Goal: Task Accomplishment & Management: Complete application form

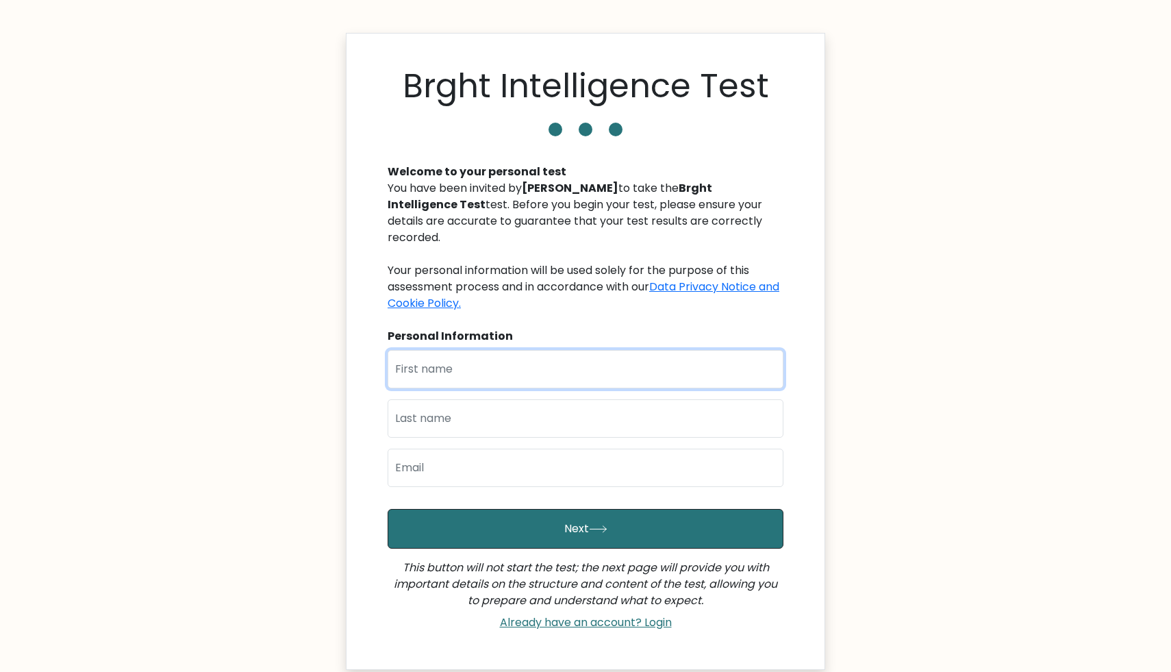
click at [485, 350] on input "text" at bounding box center [585, 369] width 396 height 38
type input "mo"
type input "Tahir"
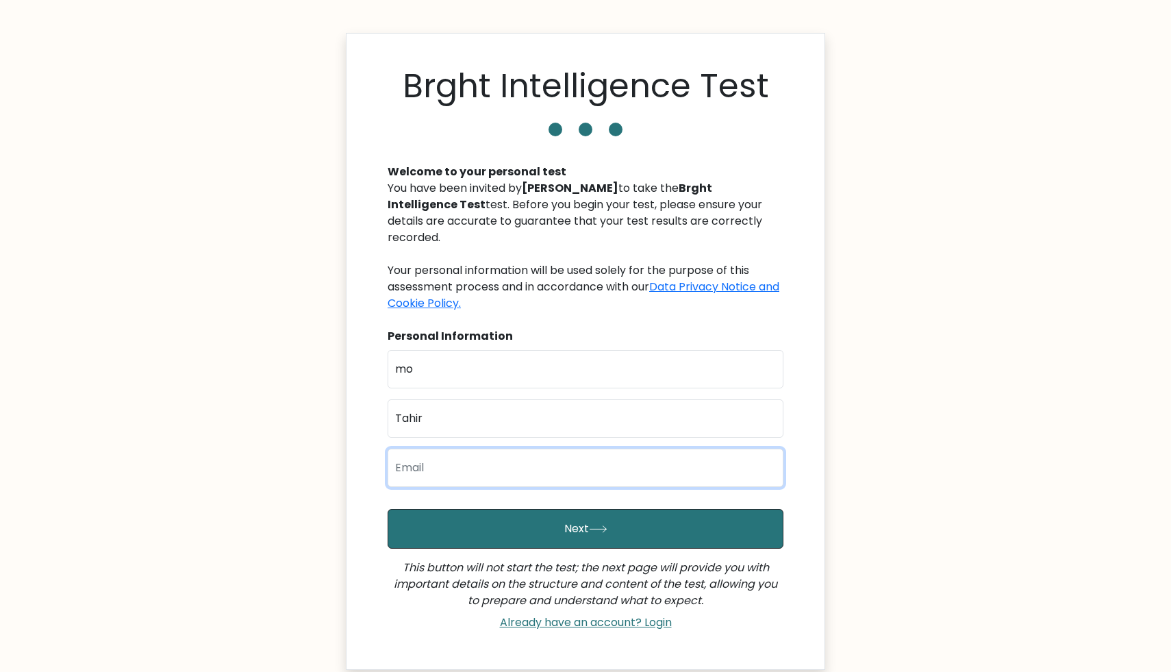
click at [465, 448] on input "email" at bounding box center [585, 467] width 396 height 38
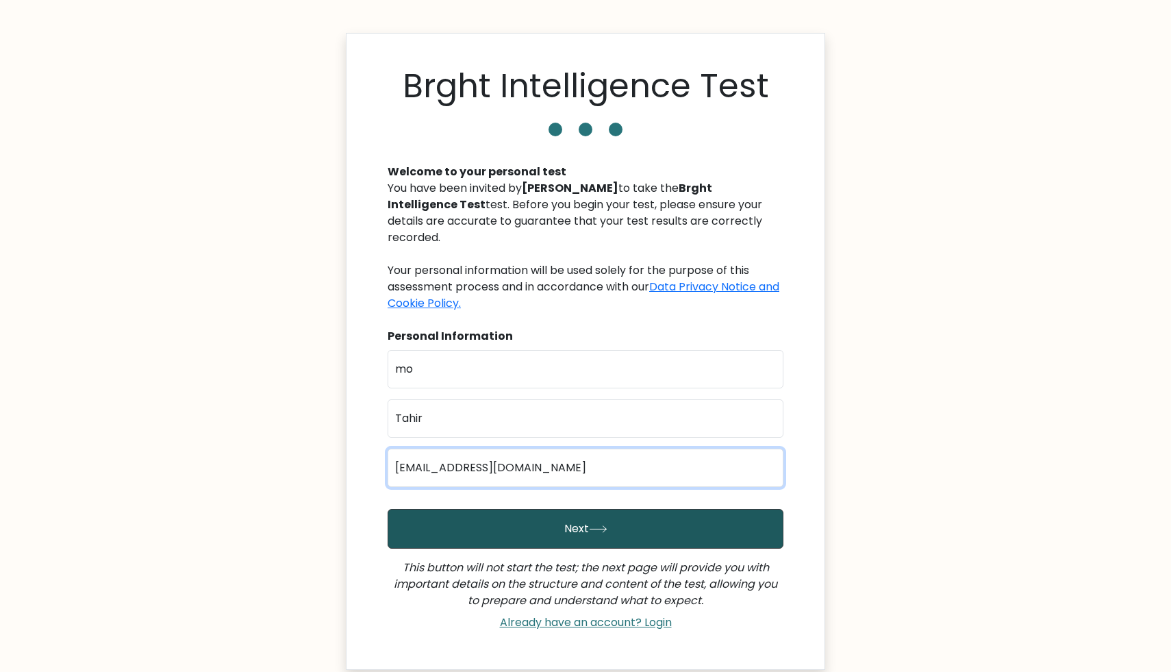
type input "usman.t1994@gmail.com"
click at [578, 509] on button "Next" at bounding box center [585, 529] width 396 height 40
click at [583, 509] on button "Next" at bounding box center [585, 529] width 396 height 40
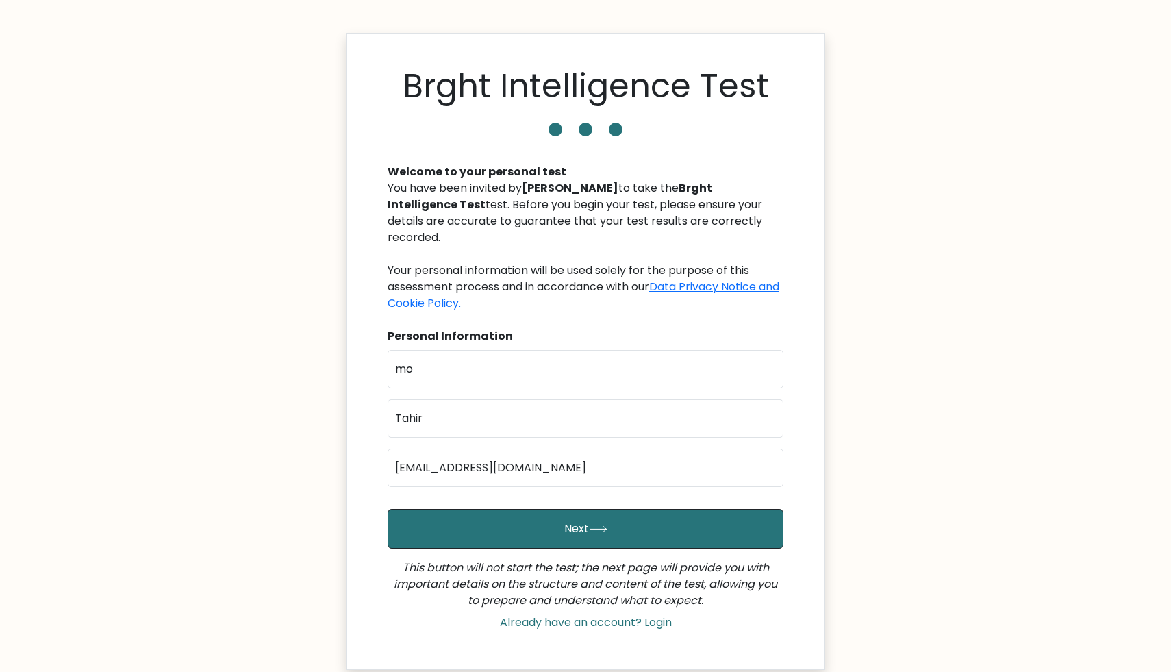
scroll to position [97, 0]
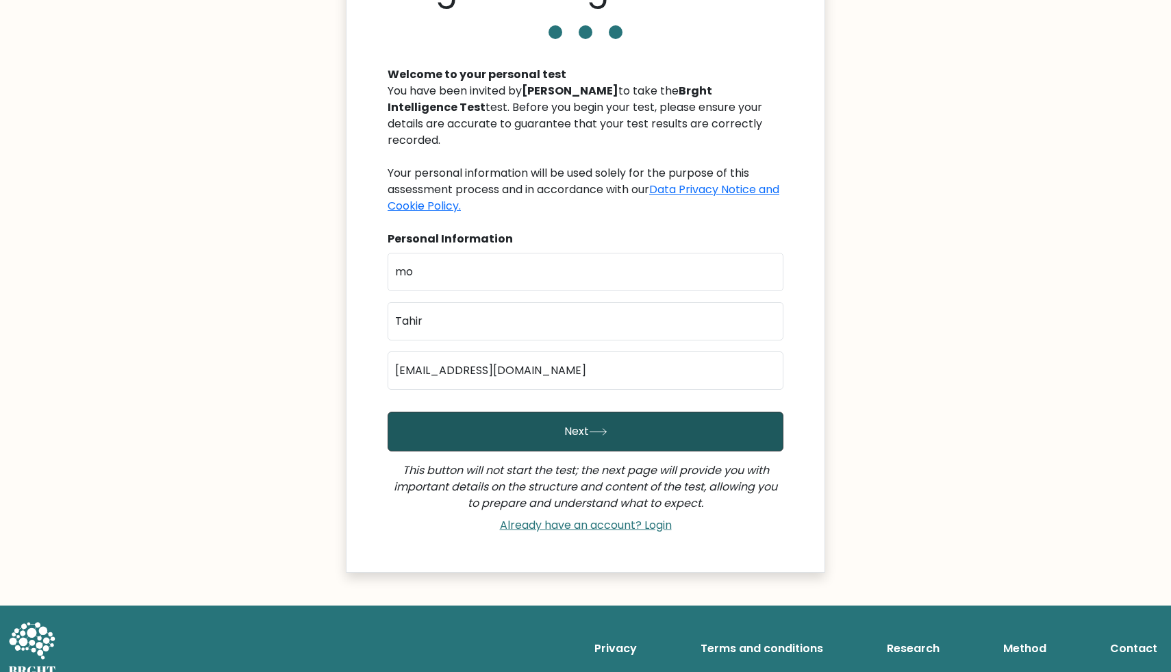
click at [576, 423] on button "Next" at bounding box center [585, 431] width 396 height 40
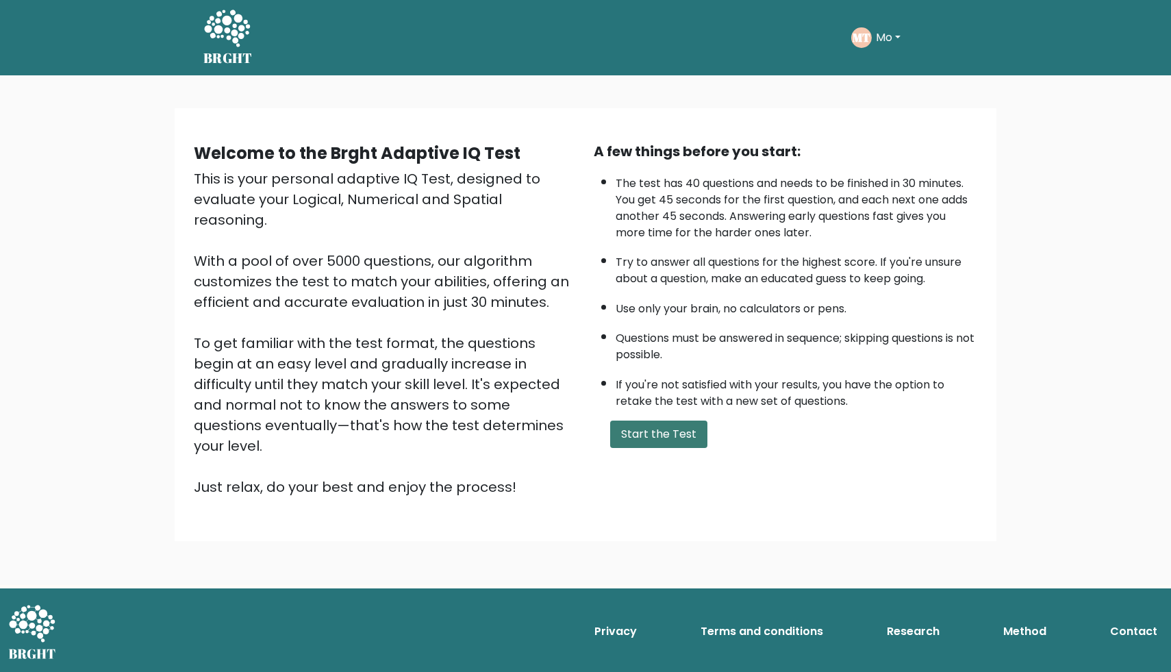
click at [632, 431] on button "Start the Test" at bounding box center [658, 433] width 97 height 27
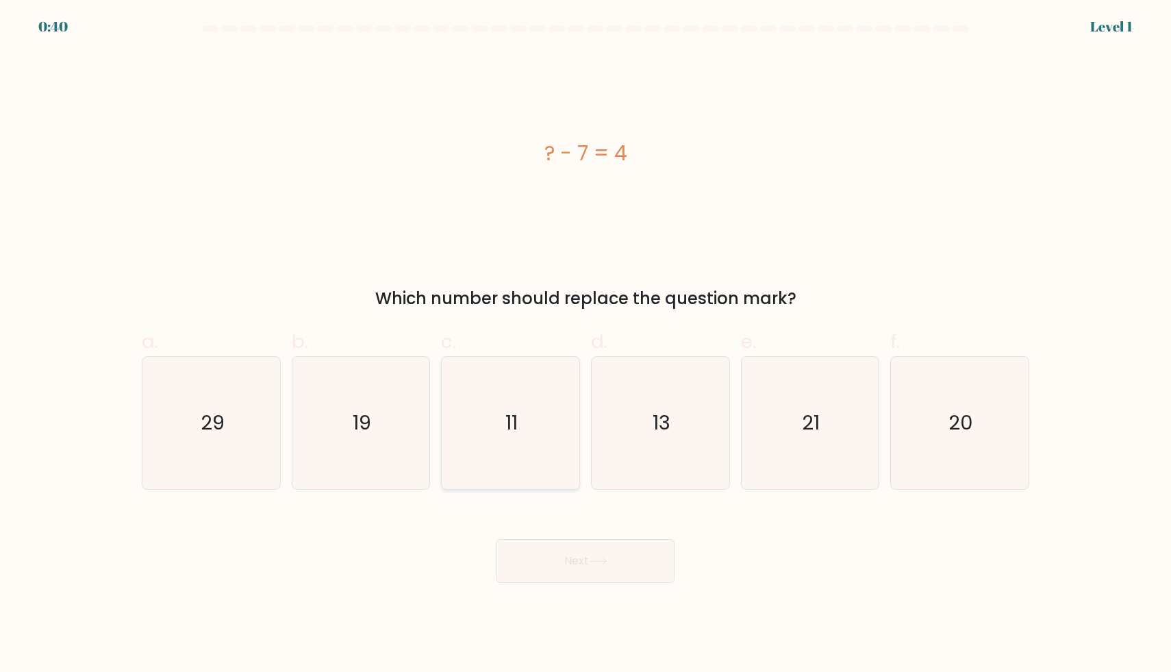
click at [525, 440] on icon "11" at bounding box center [510, 423] width 132 height 132
click at [585, 345] on input "c. 11" at bounding box center [585, 340] width 1 height 9
radio input "true"
click at [598, 558] on icon at bounding box center [598, 561] width 18 height 8
click at [578, 563] on button "Next" at bounding box center [585, 561] width 178 height 44
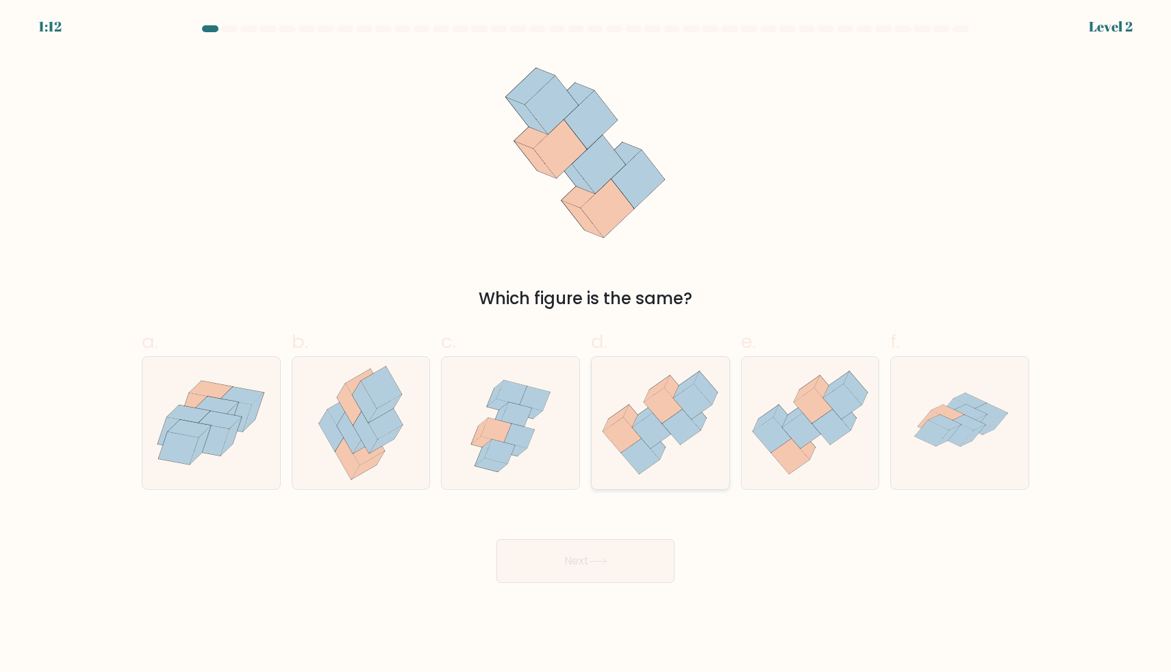
click at [661, 446] on icon at bounding box center [653, 443] width 24 height 34
click at [586, 345] on input "d." at bounding box center [585, 340] width 1 height 9
radio input "true"
click at [605, 558] on icon at bounding box center [598, 561] width 18 height 8
click at [574, 562] on button "Next" at bounding box center [585, 561] width 178 height 44
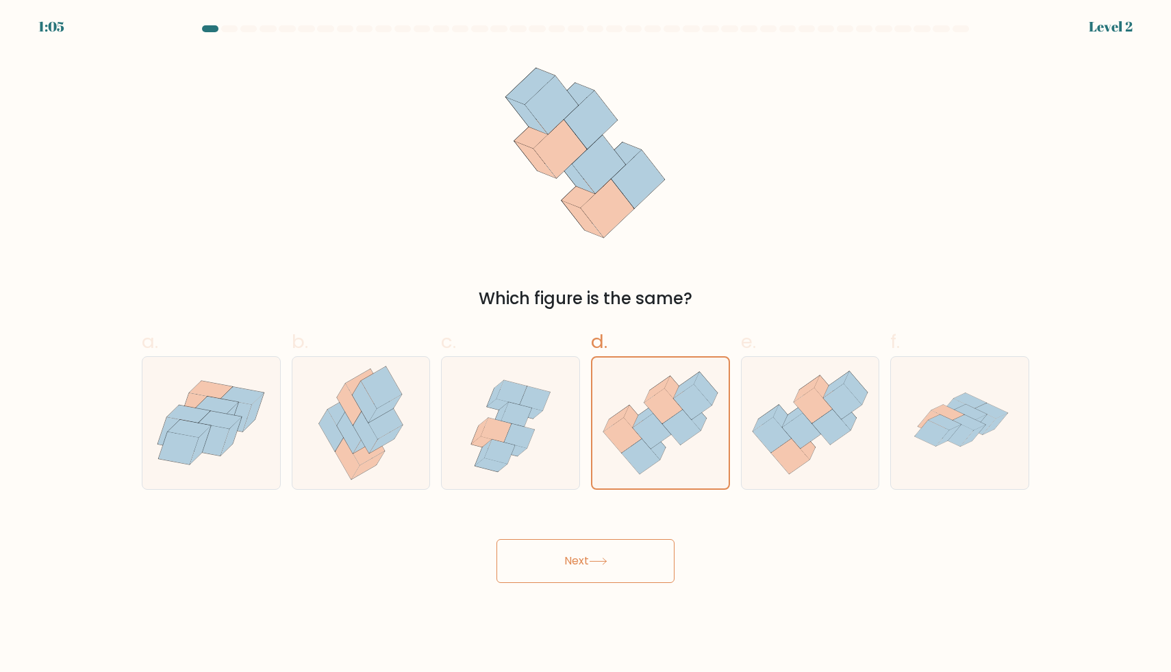
click at [574, 562] on button "Next" at bounding box center [585, 561] width 178 height 44
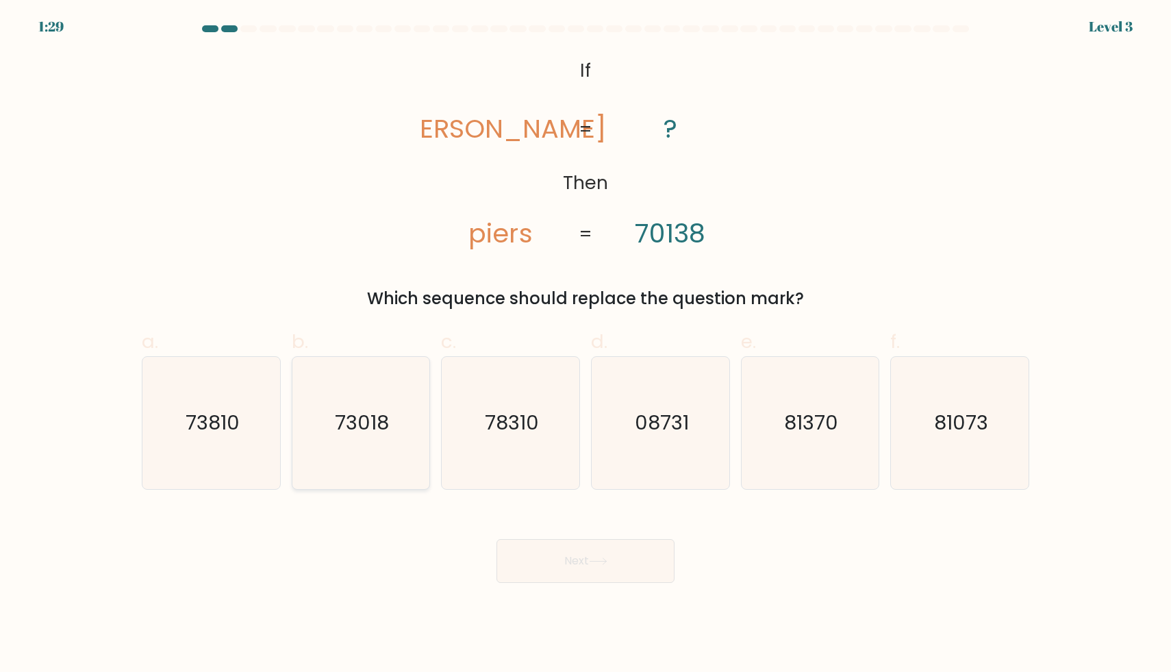
click at [364, 442] on icon "73018" at bounding box center [360, 423] width 132 height 132
click at [585, 345] on input "b. 73018" at bounding box center [585, 340] width 1 height 9
radio input "true"
click at [548, 554] on button "Next" at bounding box center [585, 561] width 178 height 44
click at [570, 557] on button "Next" at bounding box center [585, 561] width 178 height 44
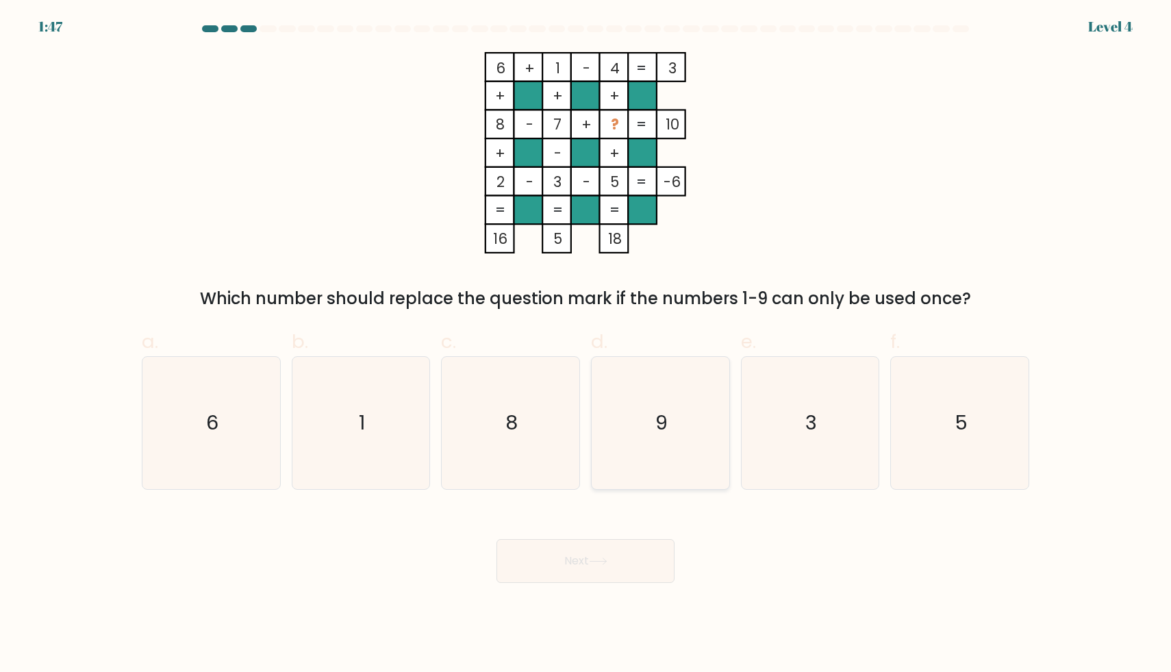
click at [644, 407] on icon "9" at bounding box center [660, 423] width 132 height 132
click at [586, 345] on input "d. 9" at bounding box center [585, 340] width 1 height 9
radio input "true"
click at [598, 553] on button "Next" at bounding box center [585, 561] width 178 height 44
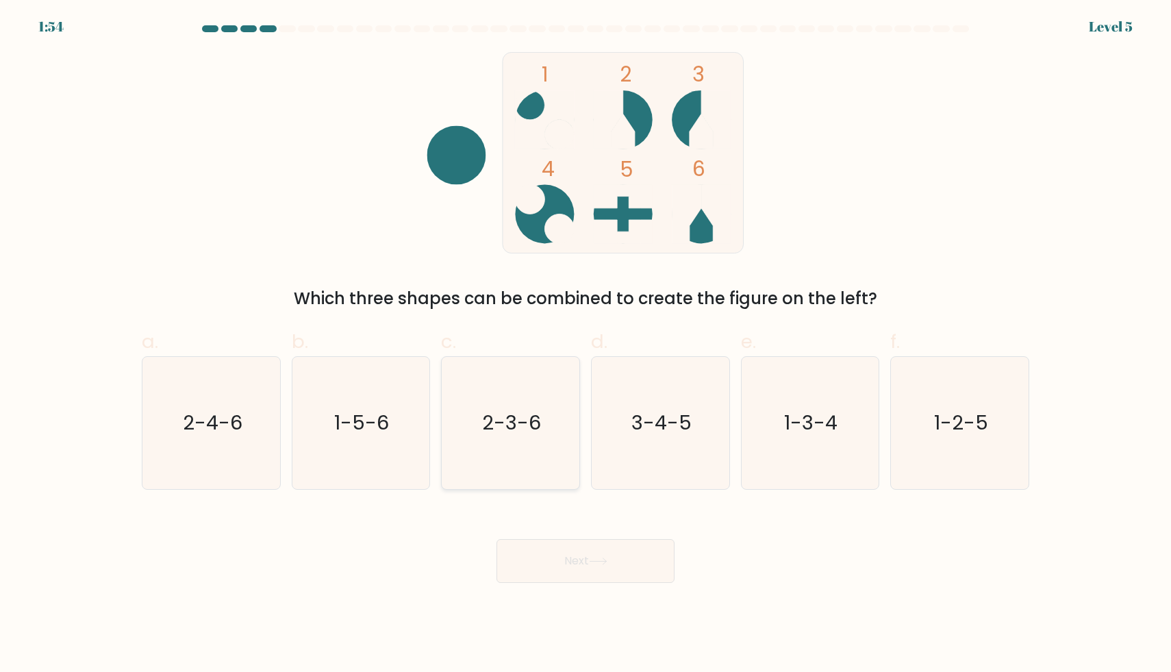
click at [516, 401] on icon "2-3-6" at bounding box center [510, 423] width 132 height 132
click at [585, 345] on input "c. 2-3-6" at bounding box center [585, 340] width 1 height 9
radio input "true"
click at [561, 548] on button "Next" at bounding box center [585, 561] width 178 height 44
